Goal: Obtain resource: Download file/media

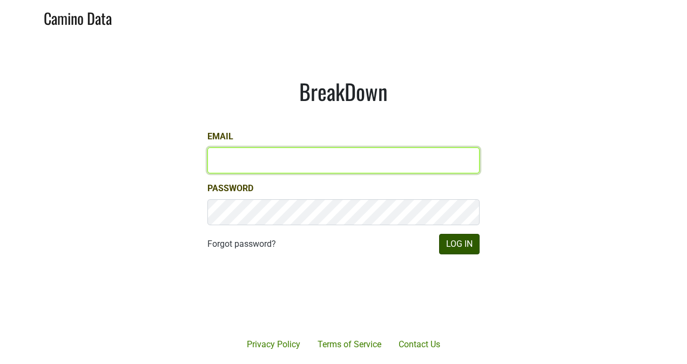
type input "[PERSON_NAME][EMAIL_ADDRESS][PERSON_NAME][DOMAIN_NAME]"
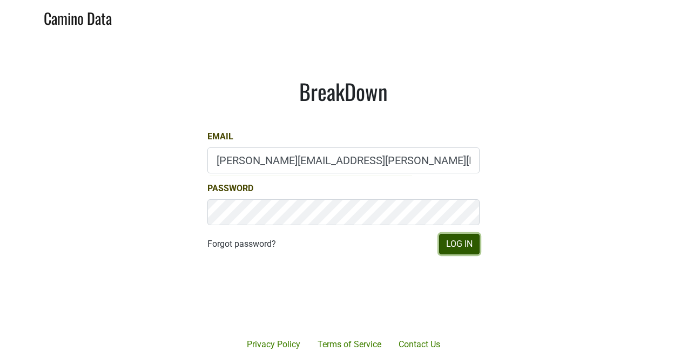
click at [455, 248] on button "Log In" at bounding box center [459, 244] width 41 height 21
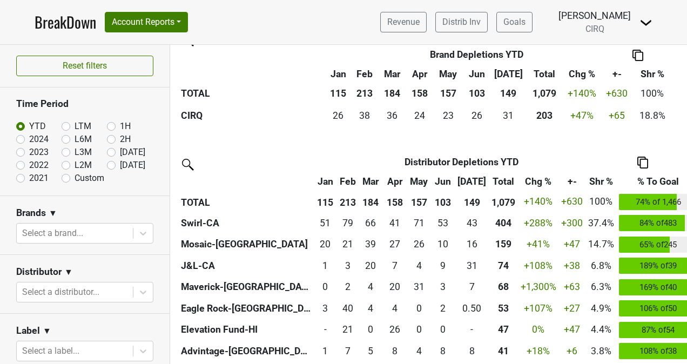
scroll to position [295, 0]
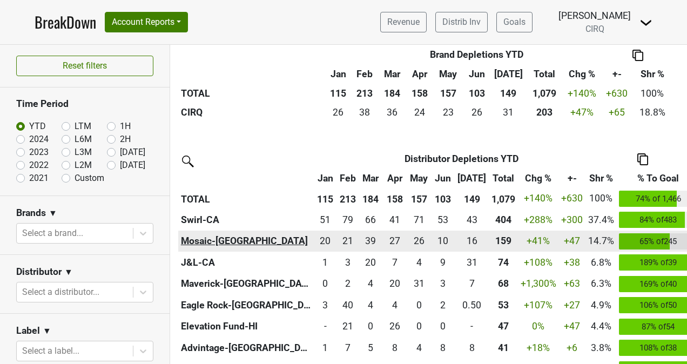
click at [224, 243] on th "Mosaic-[GEOGRAPHIC_DATA]" at bounding box center [245, 242] width 135 height 22
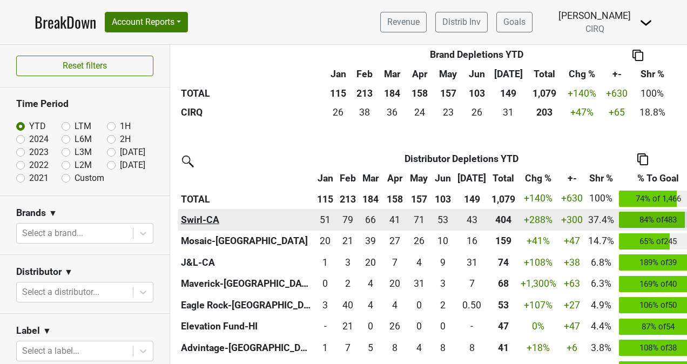
click at [199, 215] on th "Swirl-CA" at bounding box center [245, 220] width 135 height 22
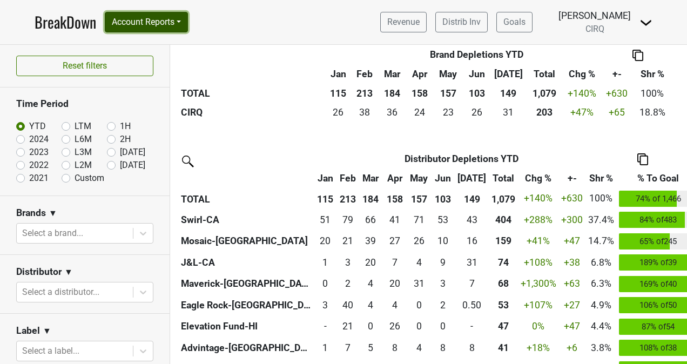
click at [182, 26] on button "Account Reports" at bounding box center [146, 22] width 83 height 21
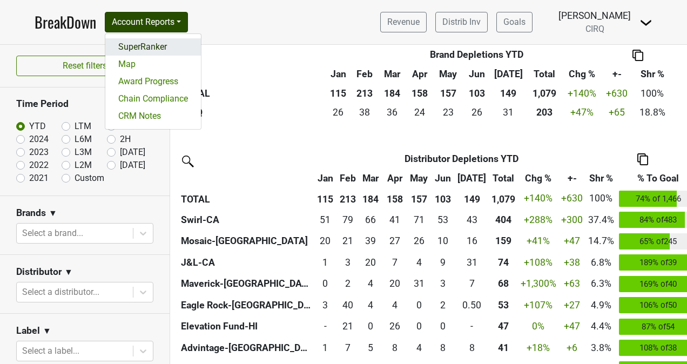
click at [151, 54] on link "SuperRanker" at bounding box center [153, 46] width 96 height 17
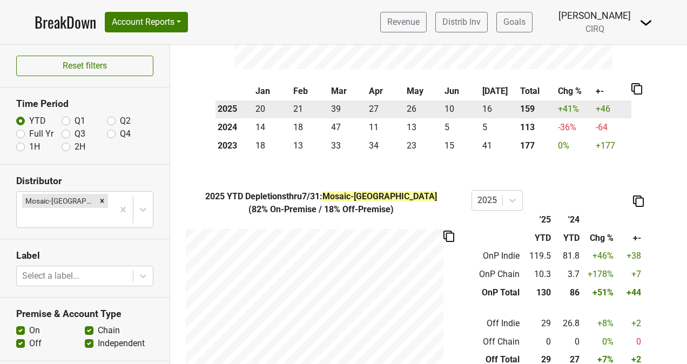
scroll to position [222, 0]
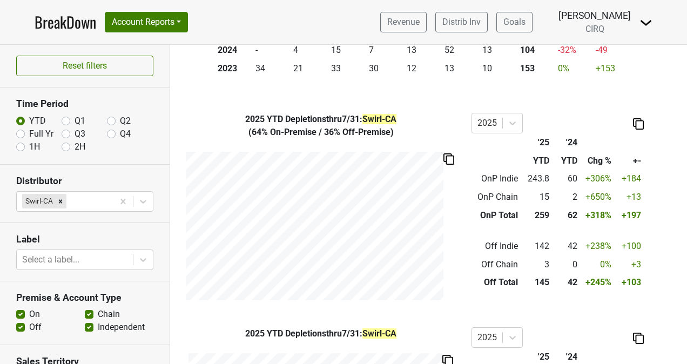
scroll to position [300, 0]
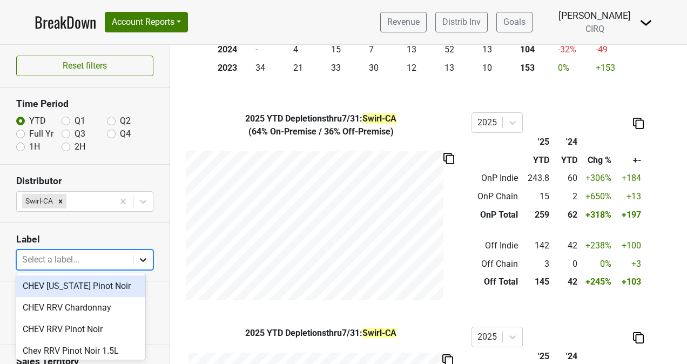
click at [138, 257] on icon at bounding box center [143, 260] width 11 height 11
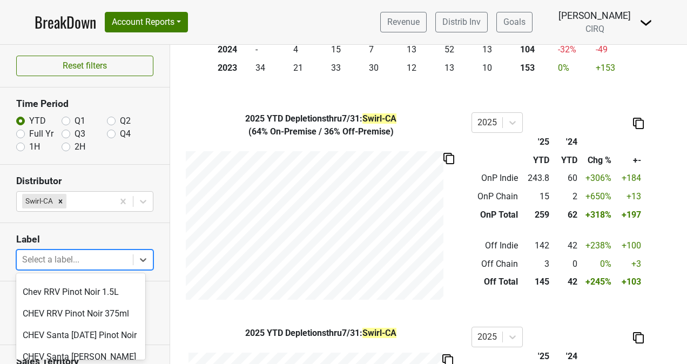
scroll to position [104, 0]
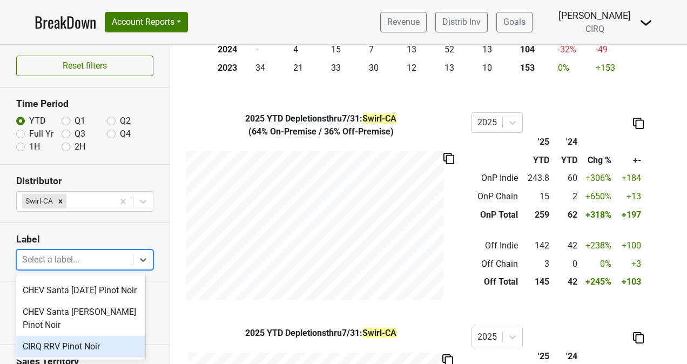
click at [74, 343] on div "CIRQ RRV Pinot Noir" at bounding box center [80, 347] width 129 height 22
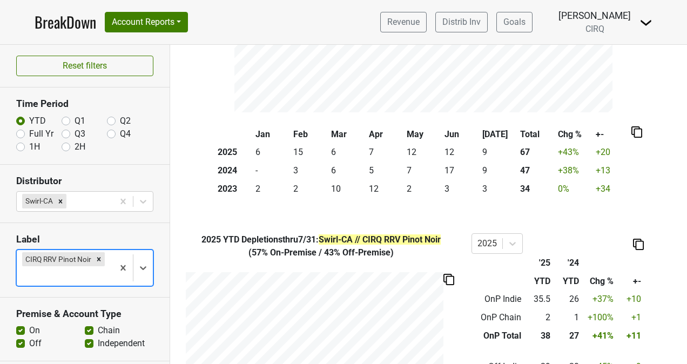
scroll to position [224, 0]
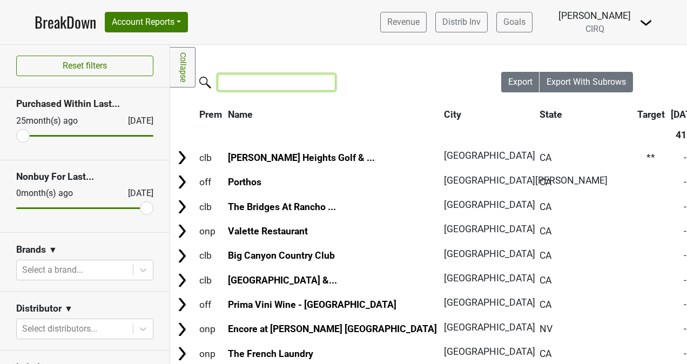
click at [281, 88] on input "search" at bounding box center [277, 82] width 118 height 17
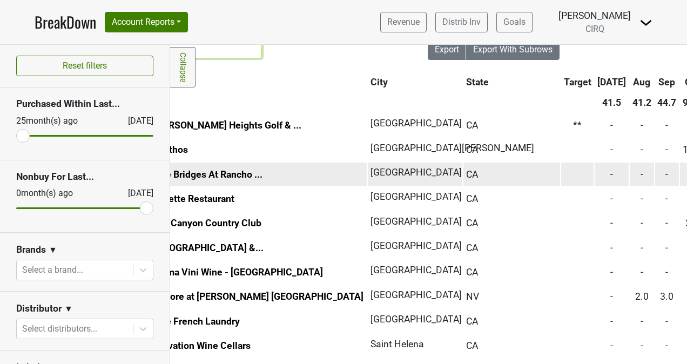
scroll to position [32, 61]
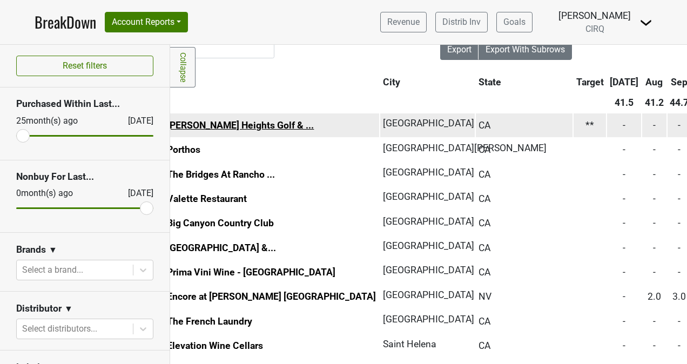
click at [240, 130] on link "Sharon Heights Golf & ..." at bounding box center [240, 125] width 147 height 11
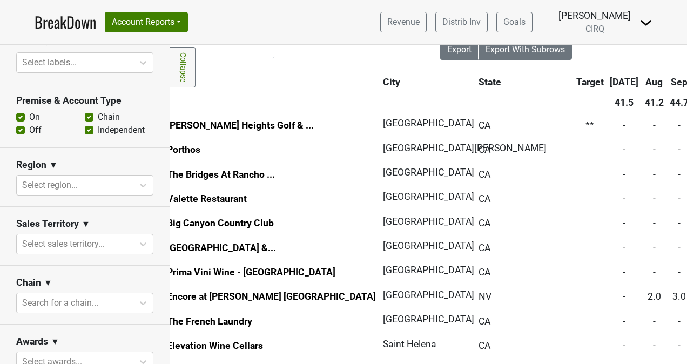
scroll to position [337, 0]
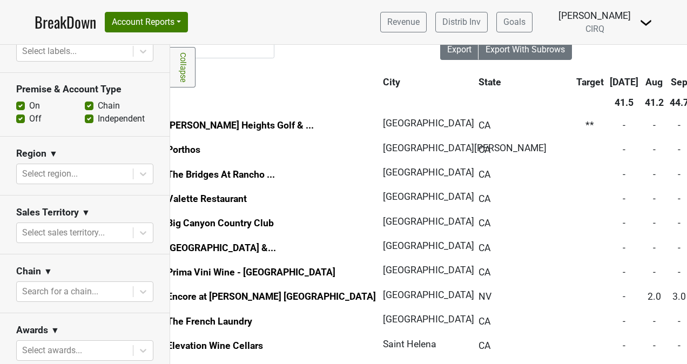
click at [57, 18] on link "BreakDown" at bounding box center [66, 22] width 62 height 23
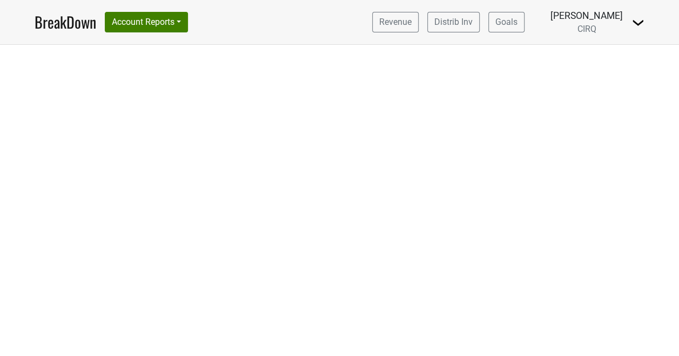
select select "CA"
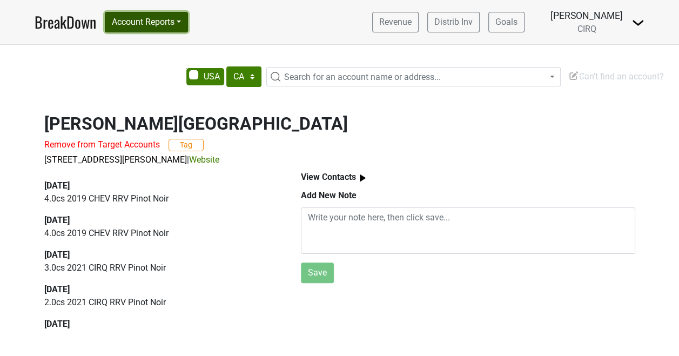
click at [158, 20] on button "Account Reports" at bounding box center [146, 22] width 83 height 21
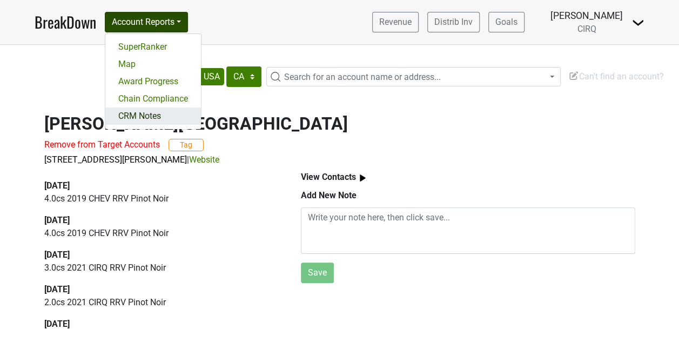
click at [143, 114] on link "CRM Notes" at bounding box center [153, 116] width 96 height 17
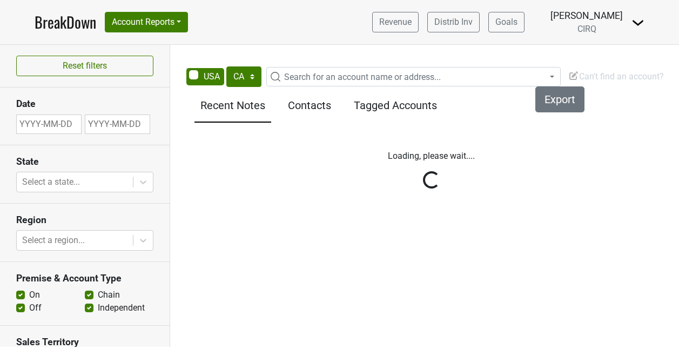
select select "CA"
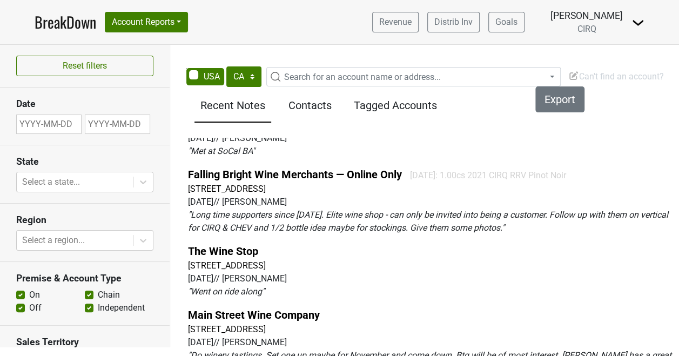
scroll to position [111, 0]
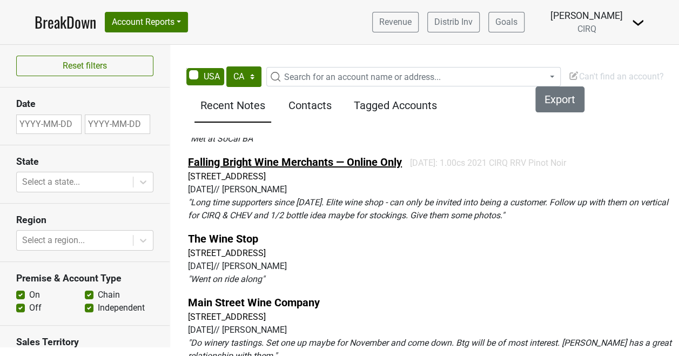
click at [282, 158] on link "Falling Bright Wine Merchants — Online Only" at bounding box center [295, 162] width 214 height 13
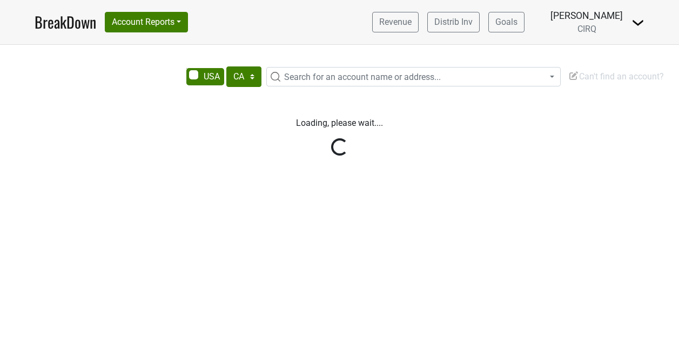
select select "CA"
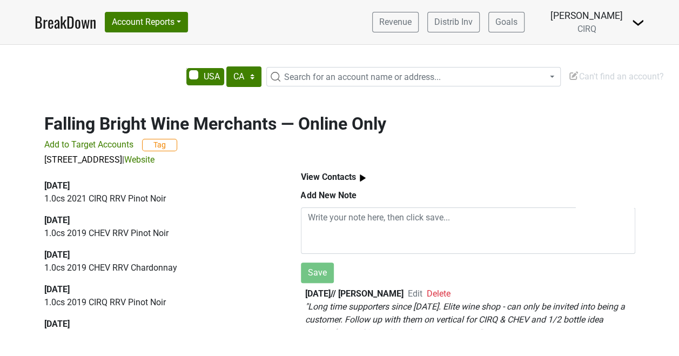
click at [356, 177] on b "View Contacts" at bounding box center [328, 177] width 55 height 10
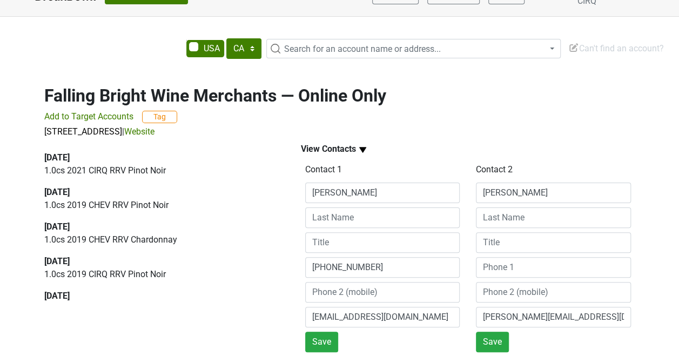
scroll to position [16, 0]
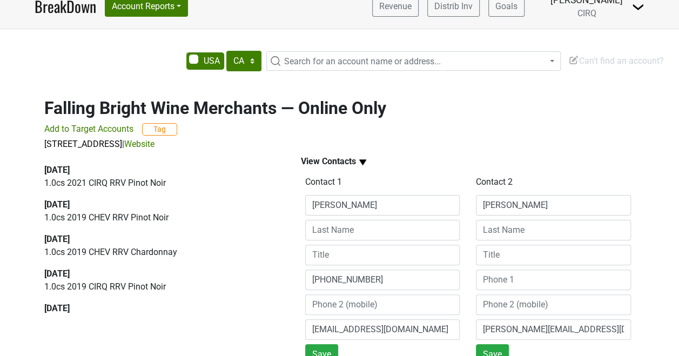
click at [357, 162] on img at bounding box center [363, 163] width 14 height 14
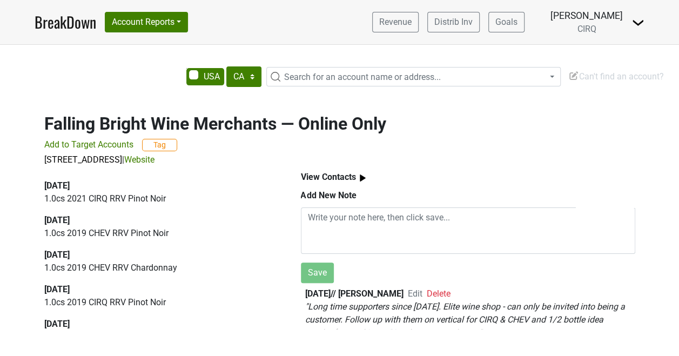
scroll to position [18, 0]
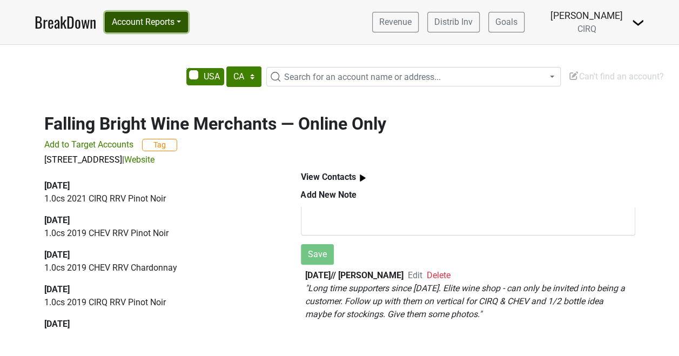
click at [179, 18] on button "Account Reports" at bounding box center [146, 22] width 83 height 21
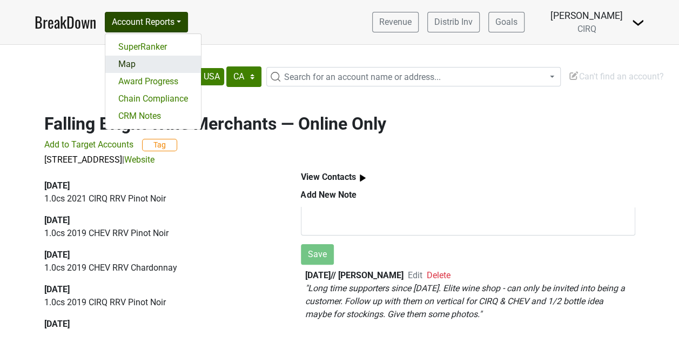
click at [149, 56] on link "Map" at bounding box center [153, 64] width 96 height 17
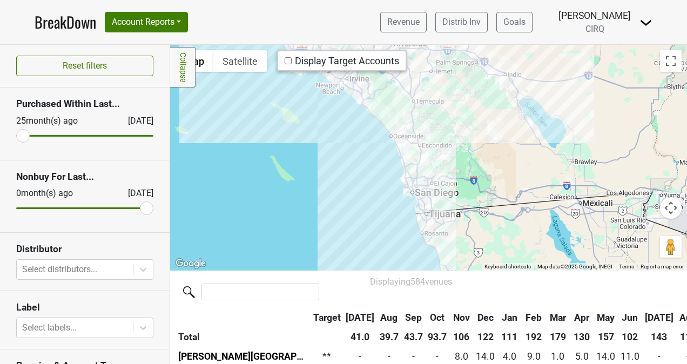
click at [408, 181] on div at bounding box center [428, 158] width 517 height 226
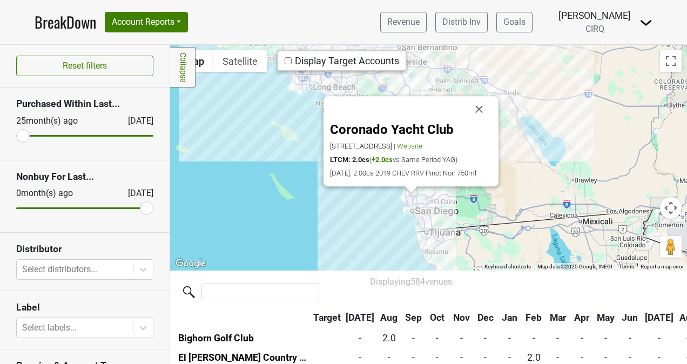
scroll to position [3114, 0]
click at [478, 97] on button "Close" at bounding box center [479, 110] width 26 height 26
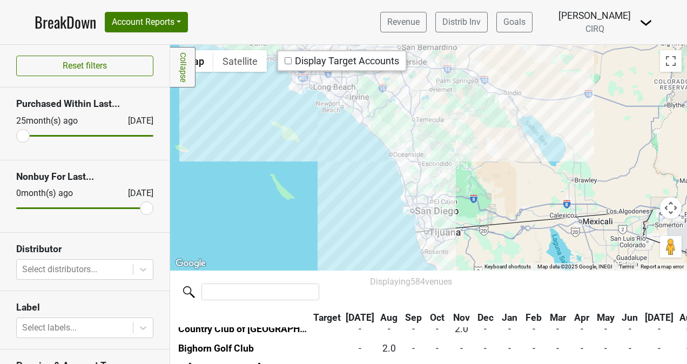
scroll to position [3100, 0]
click at [396, 172] on div at bounding box center [428, 158] width 517 height 226
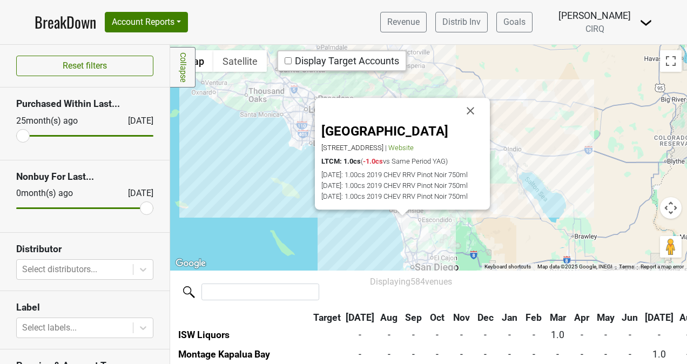
scroll to position [0, 0]
click at [479, 98] on button "Close" at bounding box center [471, 111] width 26 height 26
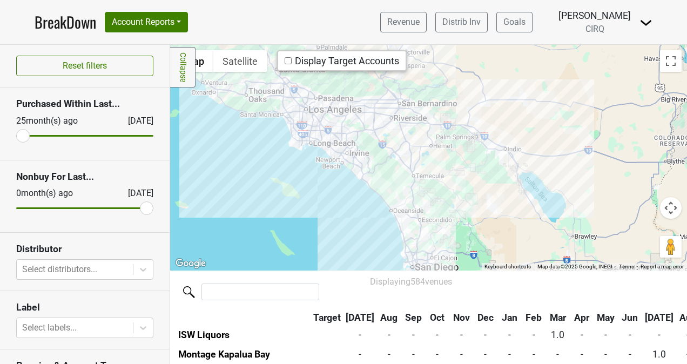
click at [423, 107] on div at bounding box center [428, 158] width 517 height 226
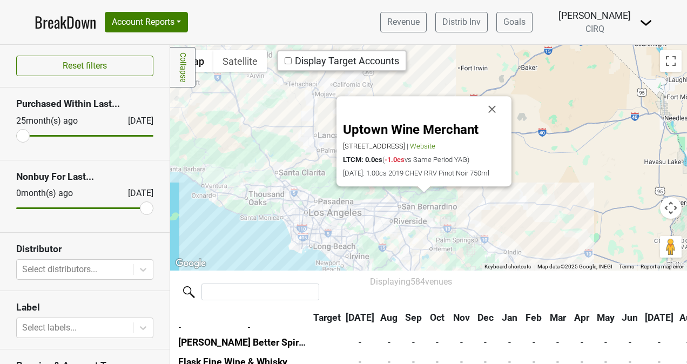
scroll to position [7705, 0]
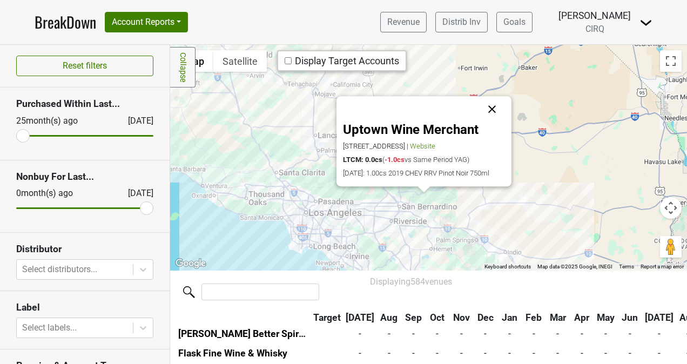
click at [490, 97] on button "Close" at bounding box center [492, 110] width 26 height 26
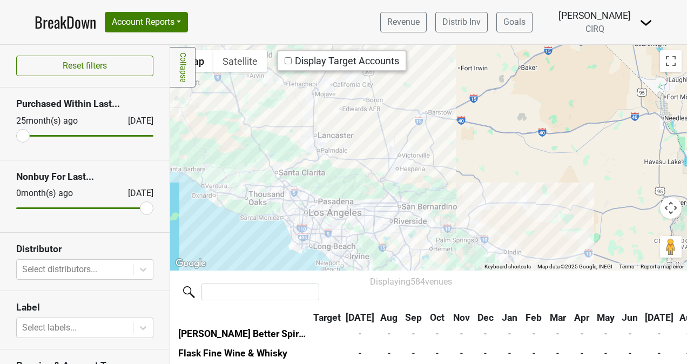
click at [486, 252] on div at bounding box center [428, 158] width 517 height 226
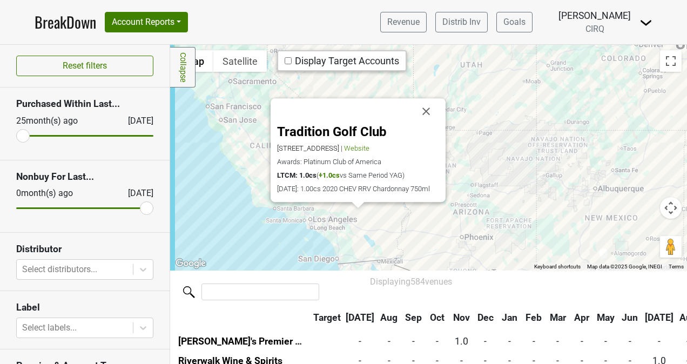
scroll to position [5074, 0]
click at [61, 24] on link "BreakDown" at bounding box center [66, 22] width 62 height 23
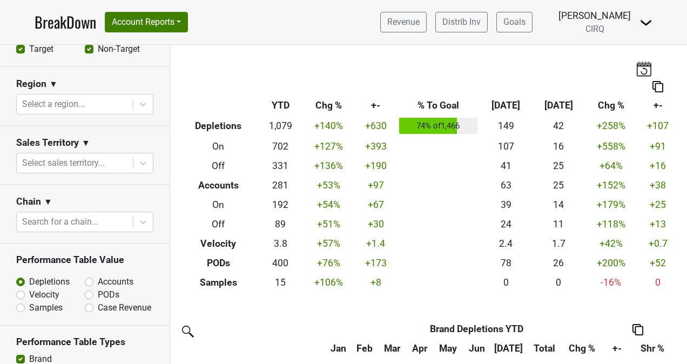
scroll to position [332, 0]
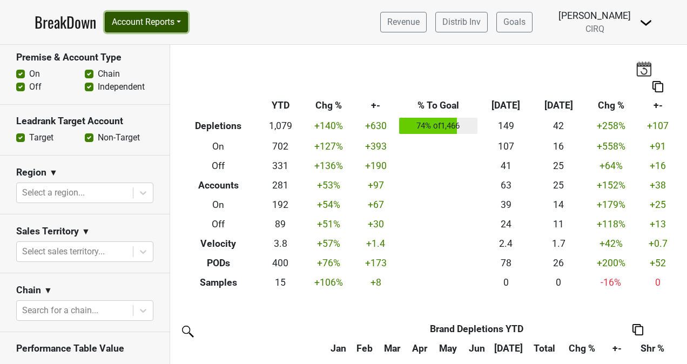
click at [182, 19] on button "Account Reports" at bounding box center [146, 22] width 83 height 21
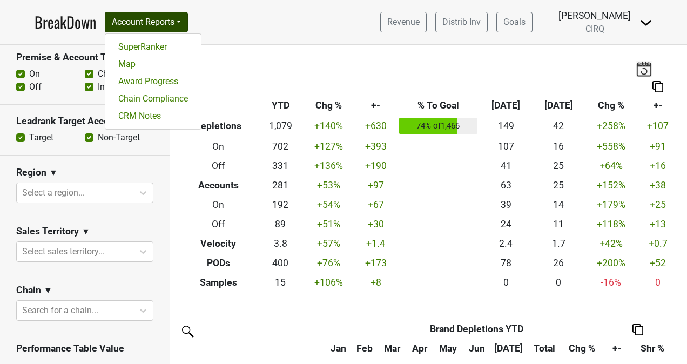
click at [62, 21] on link "BreakDown" at bounding box center [66, 22] width 62 height 23
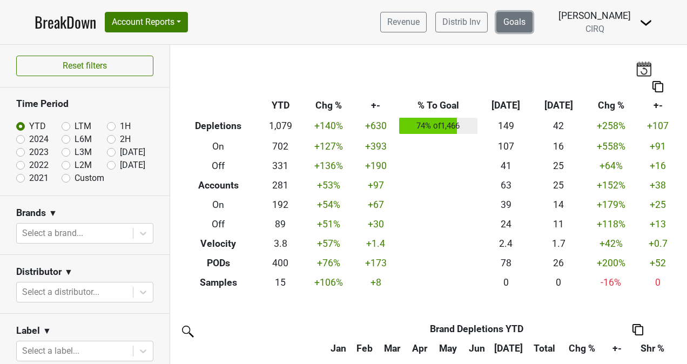
click at [526, 18] on link "Goals" at bounding box center [515, 22] width 36 height 21
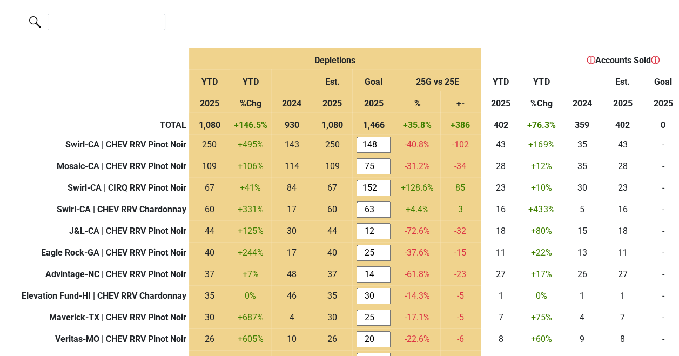
scroll to position [98, 0]
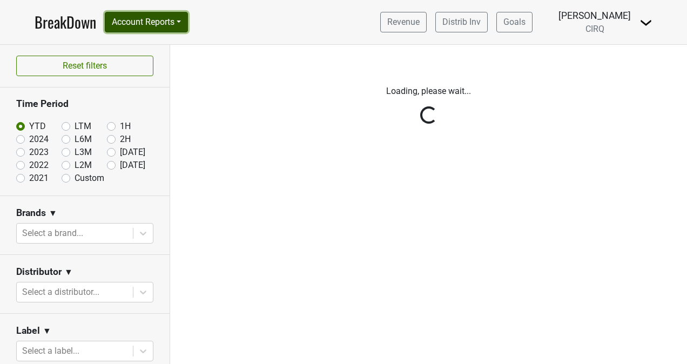
click at [172, 26] on button "Account Reports" at bounding box center [146, 22] width 83 height 21
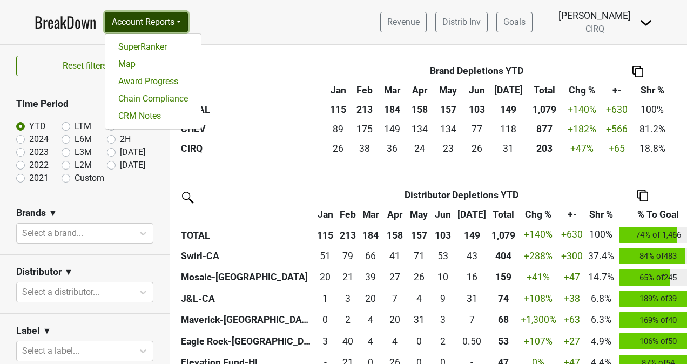
scroll to position [268, 0]
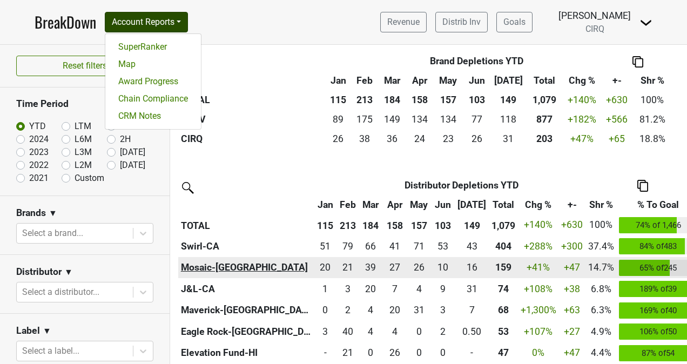
click at [206, 262] on th "Mosaic-[GEOGRAPHIC_DATA]" at bounding box center [245, 268] width 135 height 22
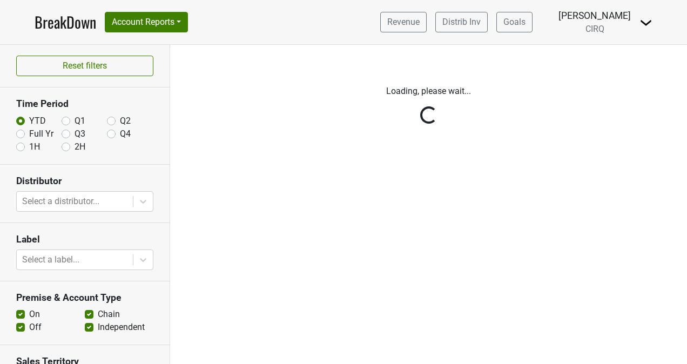
scroll to position [202, 0]
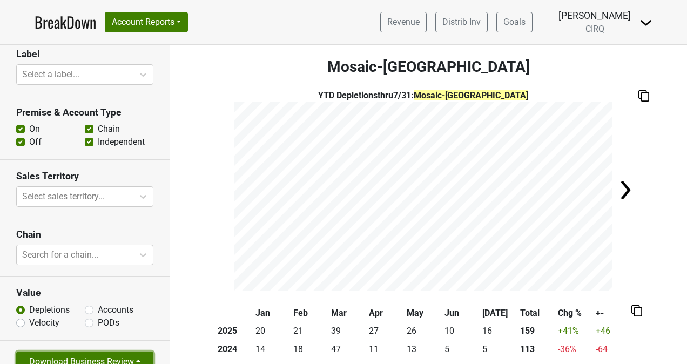
click at [112, 352] on button "Download Business Review" at bounding box center [84, 362] width 137 height 21
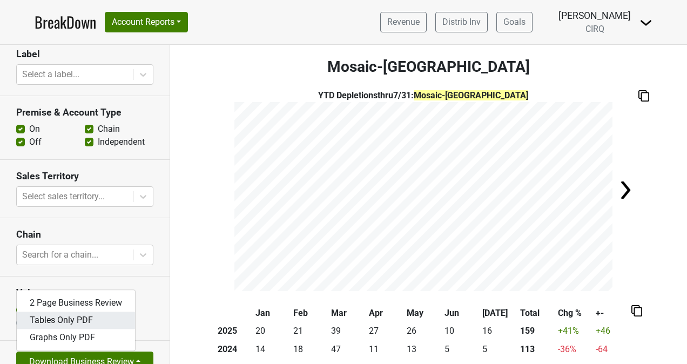
click at [91, 312] on link "Tables Only PDF" at bounding box center [76, 320] width 118 height 17
